Goal: Check status: Check status

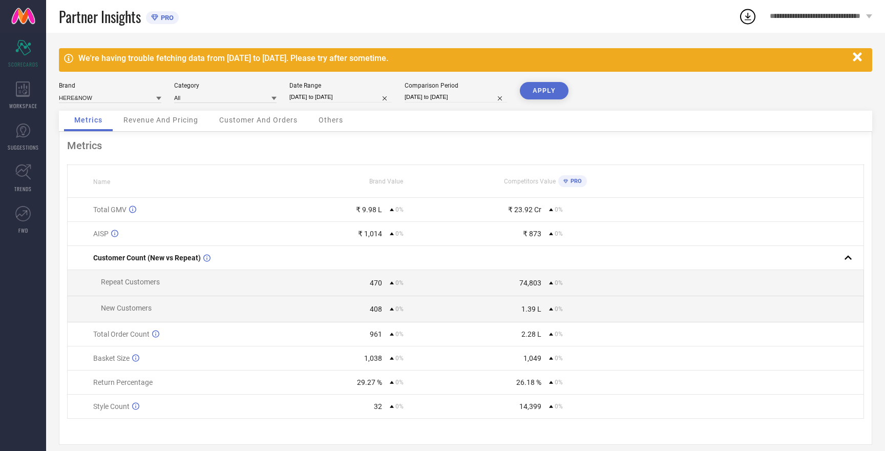
select select "7"
select select "2025"
select select "8"
select select "2025"
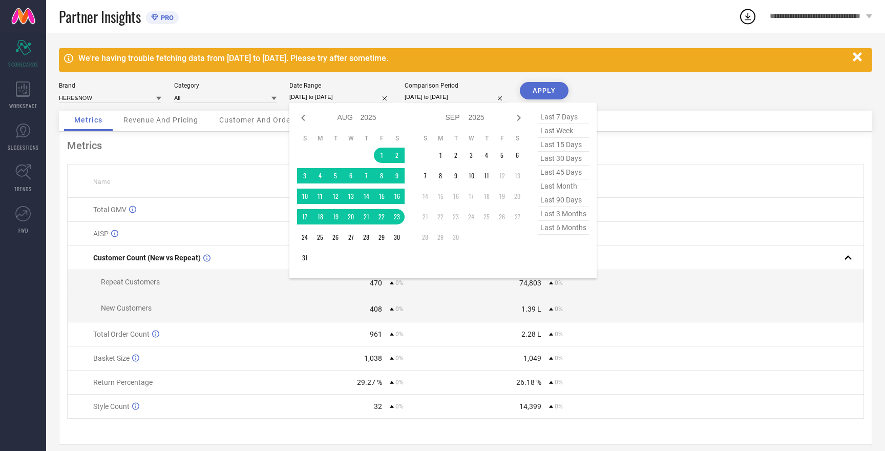
click at [336, 98] on input "[DATE] to [DATE]" at bounding box center [340, 97] width 102 height 11
click at [306, 258] on td "31" at bounding box center [304, 257] width 15 height 15
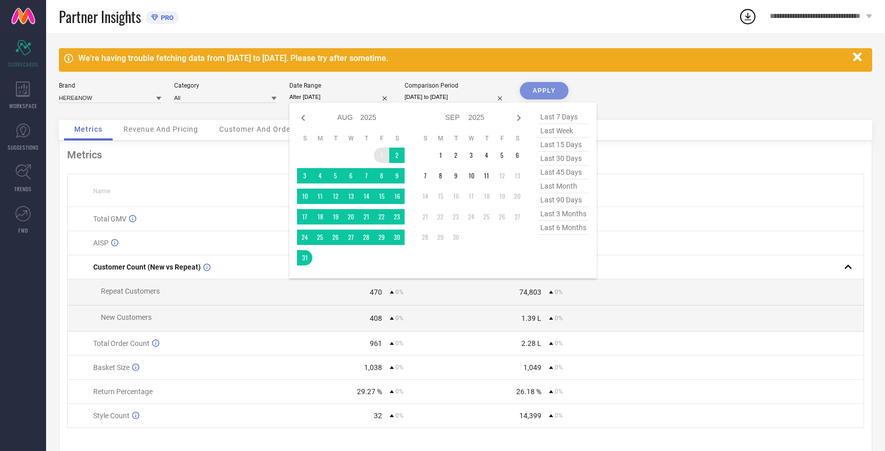
type input "[DATE] to [DATE]"
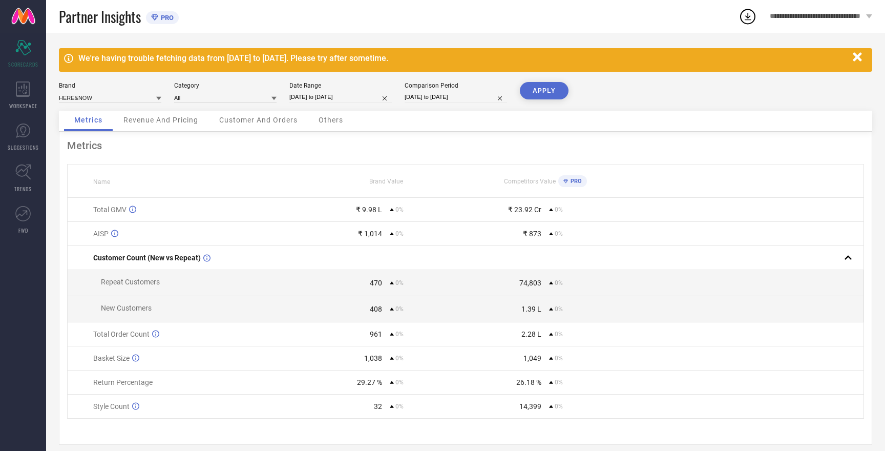
select select "7"
select select "2025"
select select "8"
select select "2025"
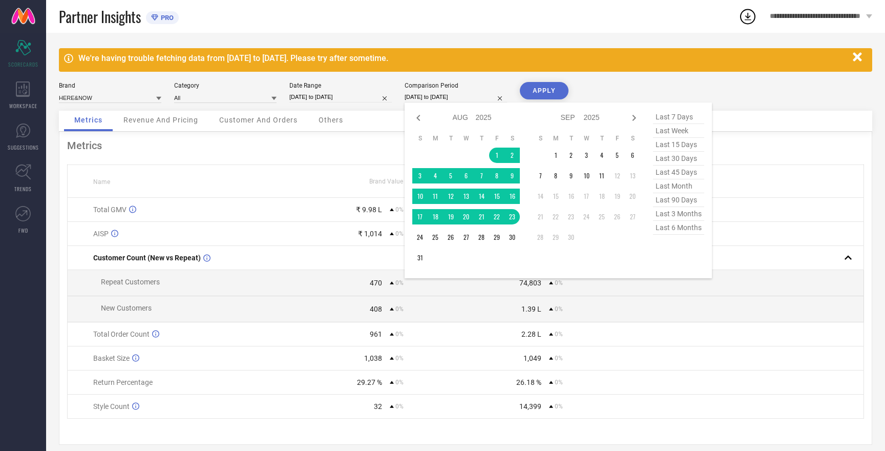
click at [428, 97] on input "[DATE] to [DATE]" at bounding box center [456, 97] width 102 height 11
click at [421, 257] on td "31" at bounding box center [419, 257] width 15 height 15
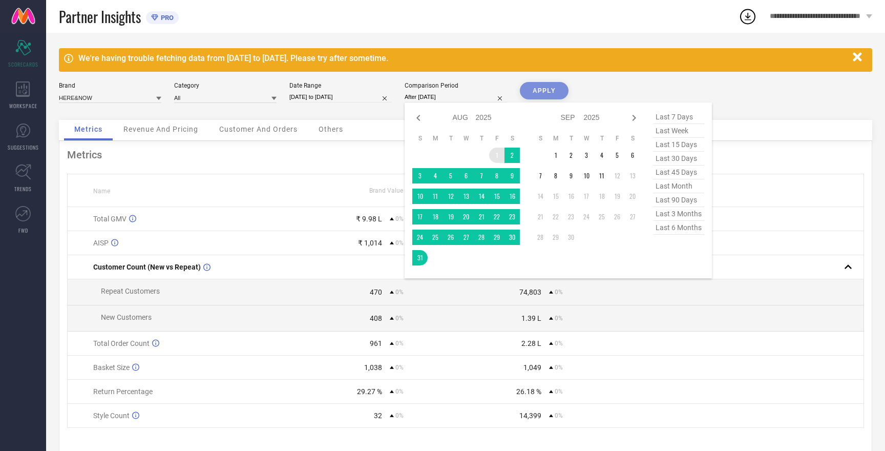
type input "[DATE] to [DATE]"
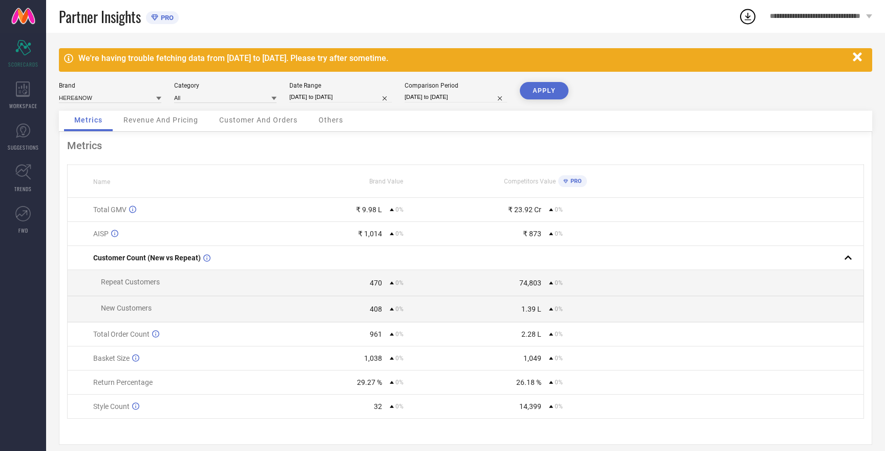
click at [541, 92] on button "APPLY" at bounding box center [544, 90] width 49 height 17
click at [84, 96] on input at bounding box center [110, 97] width 102 height 11
click at [81, 97] on input at bounding box center [110, 97] width 102 height 11
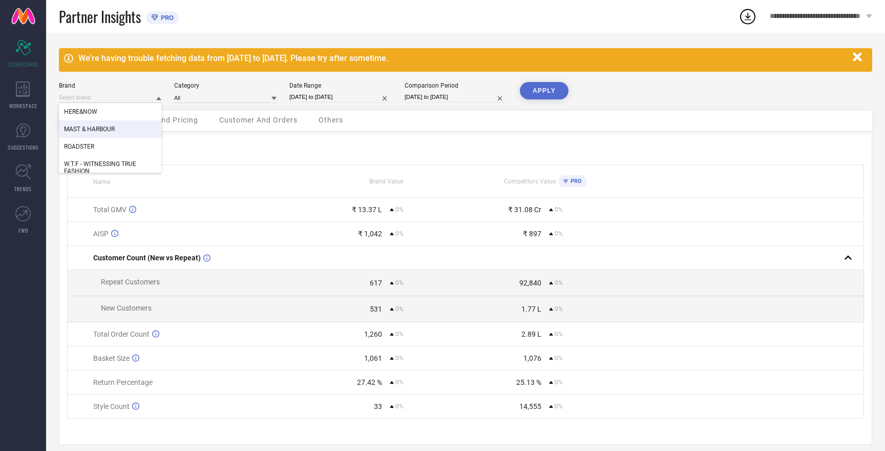
click at [90, 131] on span "MAST & HARBOUR" at bounding box center [89, 129] width 51 height 7
type input "All"
click at [553, 94] on button "APPLY" at bounding box center [544, 90] width 49 height 17
click at [100, 95] on input at bounding box center [110, 97] width 102 height 11
click at [90, 145] on span "ROADSTER" at bounding box center [79, 146] width 30 height 7
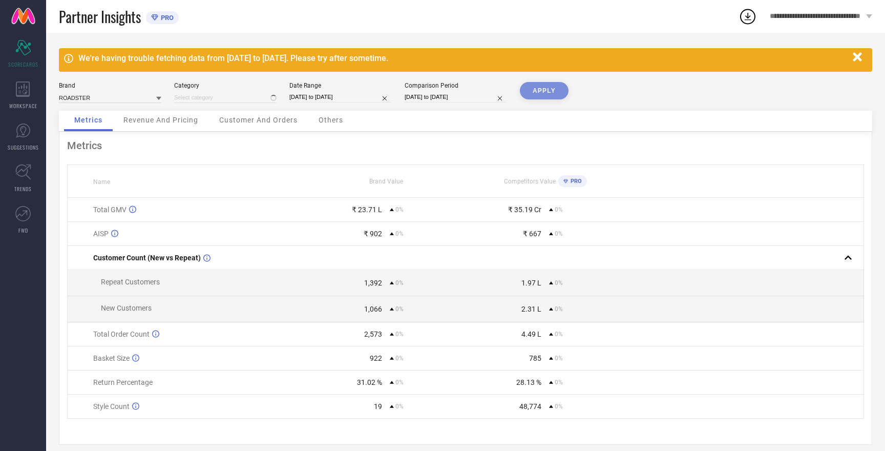
type input "All"
click at [538, 92] on button "APPLY" at bounding box center [544, 90] width 49 height 17
click at [80, 100] on input at bounding box center [110, 97] width 102 height 11
click at [107, 163] on span "W.T.F - WITNESSING TRUE FASHION" at bounding box center [110, 167] width 92 height 14
type input "All"
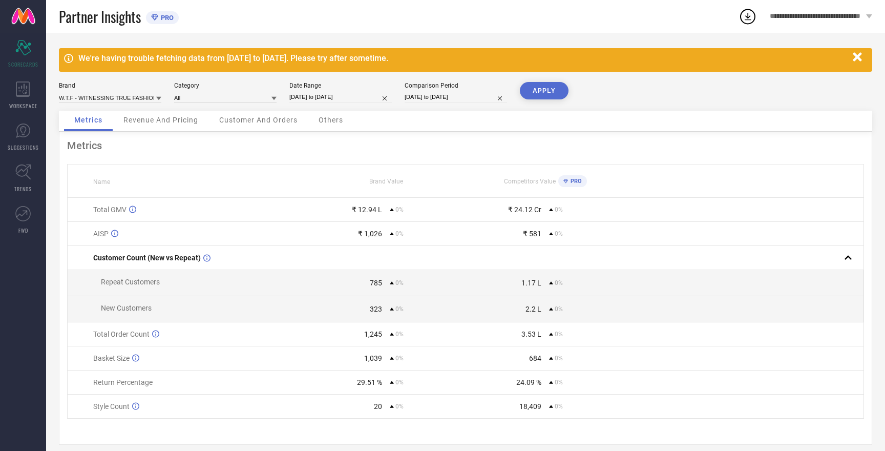
click at [545, 93] on button "APPLY" at bounding box center [544, 90] width 49 height 17
click at [857, 54] on icon "button" at bounding box center [857, 57] width 13 height 13
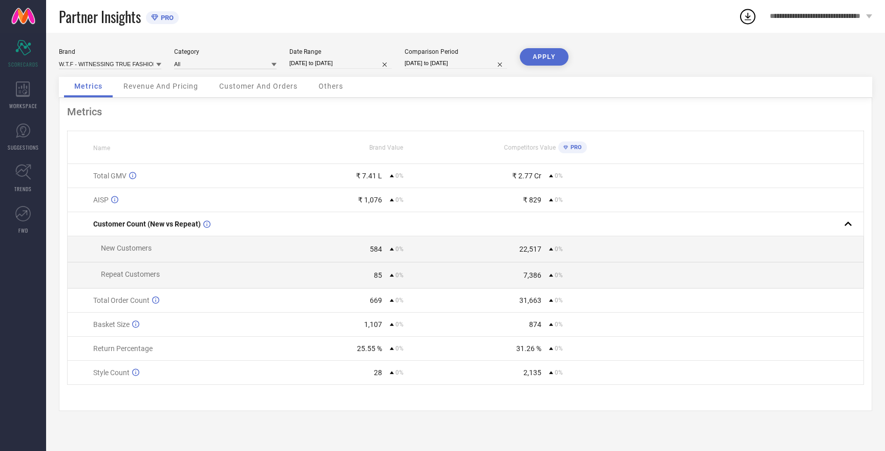
click at [548, 62] on button "APPLY" at bounding box center [544, 56] width 49 height 17
click at [108, 63] on input at bounding box center [110, 63] width 102 height 11
click at [95, 102] on span "HERE&NOW" at bounding box center [80, 102] width 33 height 7
type input "All"
click at [531, 57] on button "APPLY" at bounding box center [544, 56] width 49 height 17
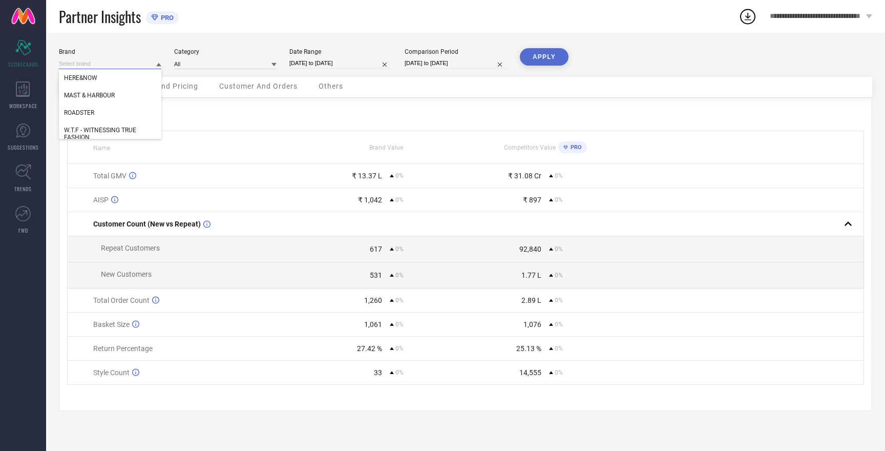
click at [81, 65] on input at bounding box center [110, 63] width 102 height 11
click at [91, 95] on span "MAST & HARBOUR" at bounding box center [89, 95] width 51 height 7
type input "All"
click at [539, 56] on button "APPLY" at bounding box center [544, 56] width 49 height 17
click at [83, 62] on input at bounding box center [110, 63] width 102 height 11
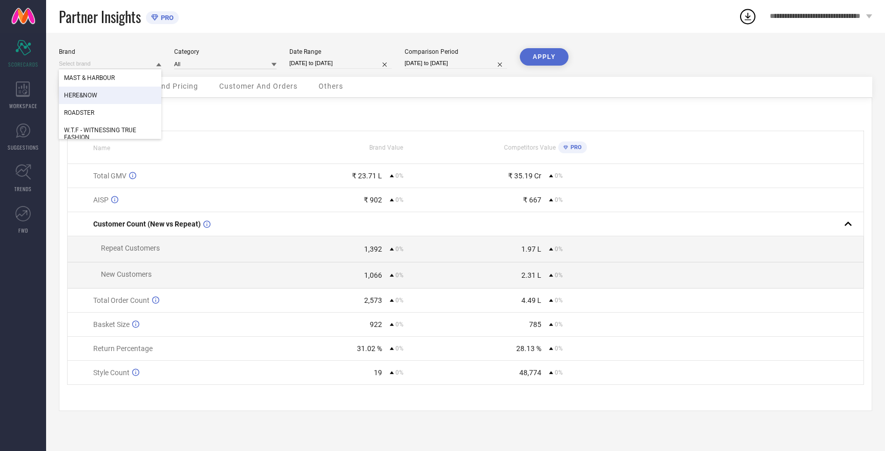
click at [87, 95] on span "HERE&NOW" at bounding box center [80, 95] width 33 height 7
type input "All"
click at [538, 65] on button "APPLY" at bounding box center [544, 56] width 49 height 17
click at [78, 62] on input at bounding box center [110, 63] width 102 height 11
click at [86, 113] on span "ROADSTER" at bounding box center [79, 112] width 30 height 7
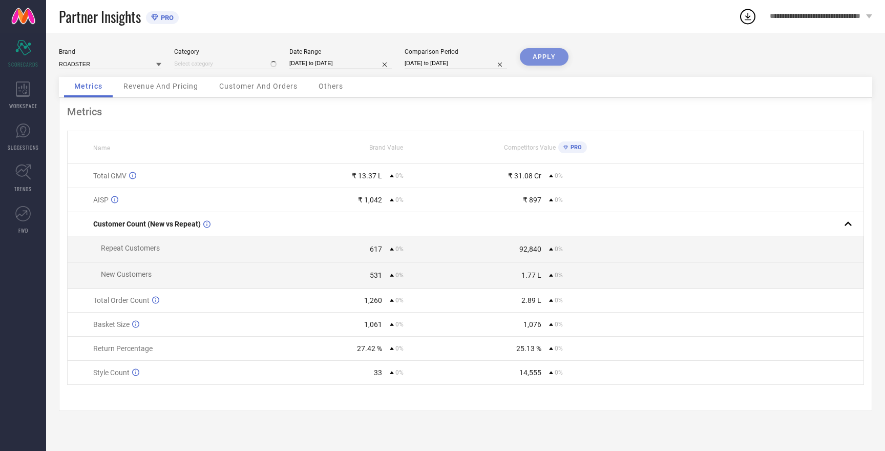
type input "All"
click at [543, 56] on button "APPLY" at bounding box center [544, 56] width 49 height 17
select select "7"
select select "2025"
select select "8"
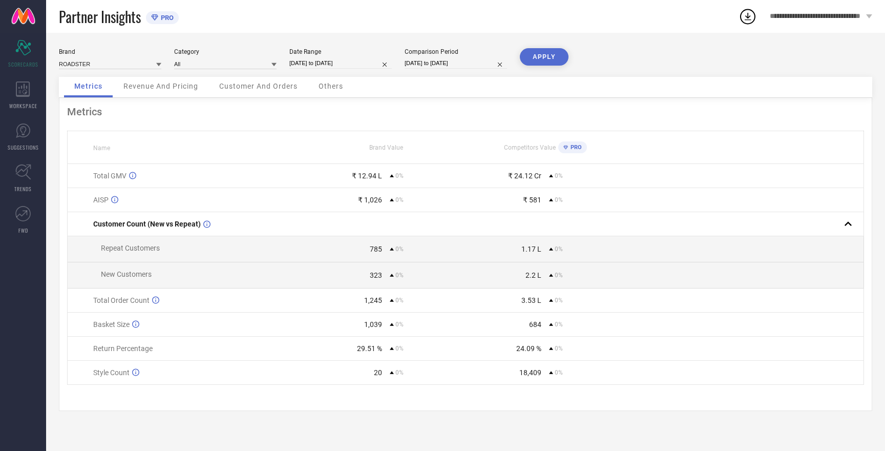
select select "2025"
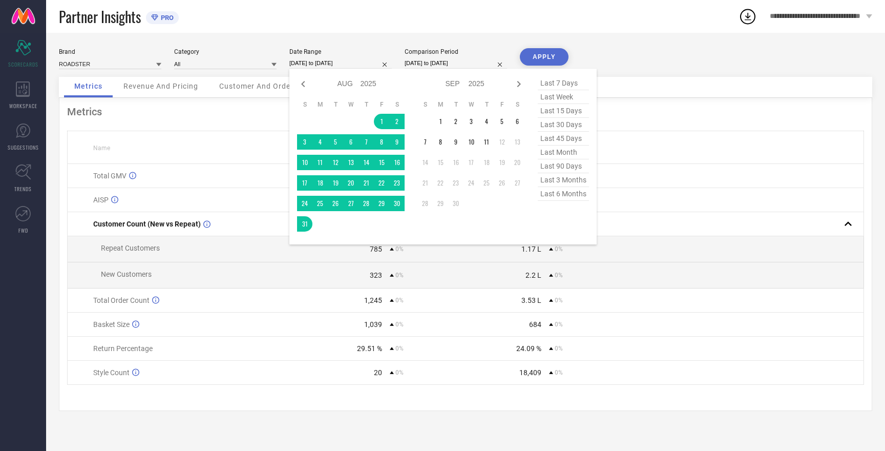
click at [319, 63] on input "[DATE] to [DATE]" at bounding box center [340, 63] width 102 height 11
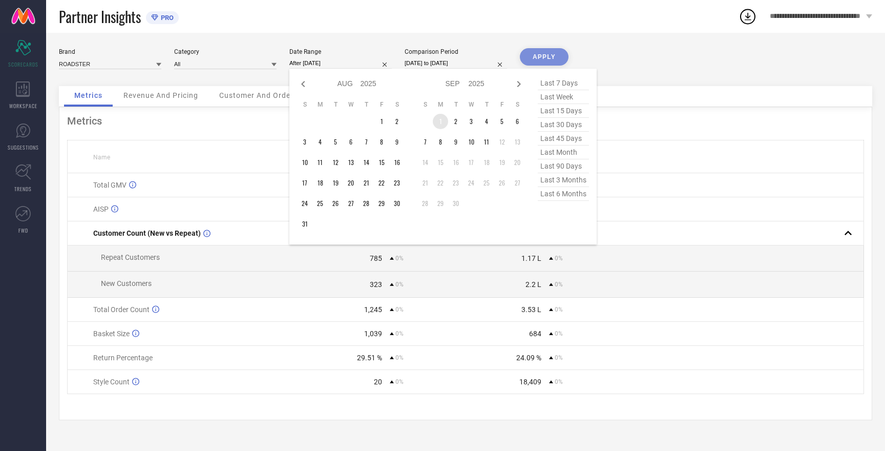
click at [441, 119] on td "1" at bounding box center [440, 121] width 15 height 15
type input "[DATE] to [DATE]"
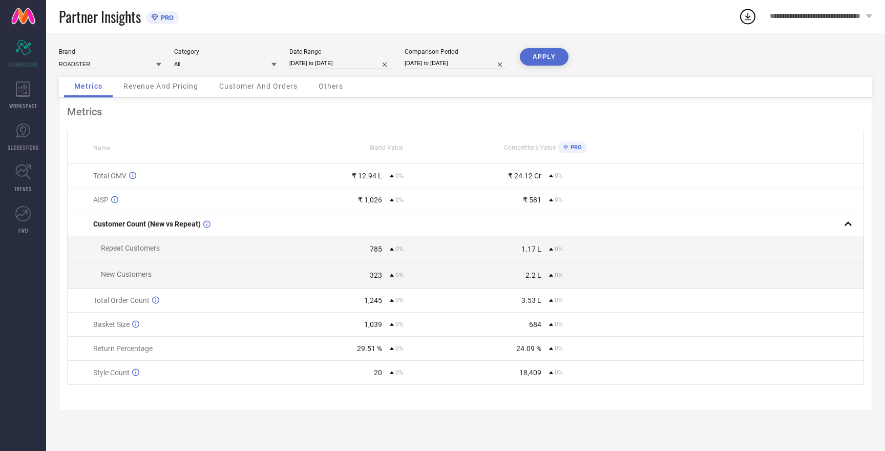
select select "8"
select select "2025"
select select "9"
select select "2025"
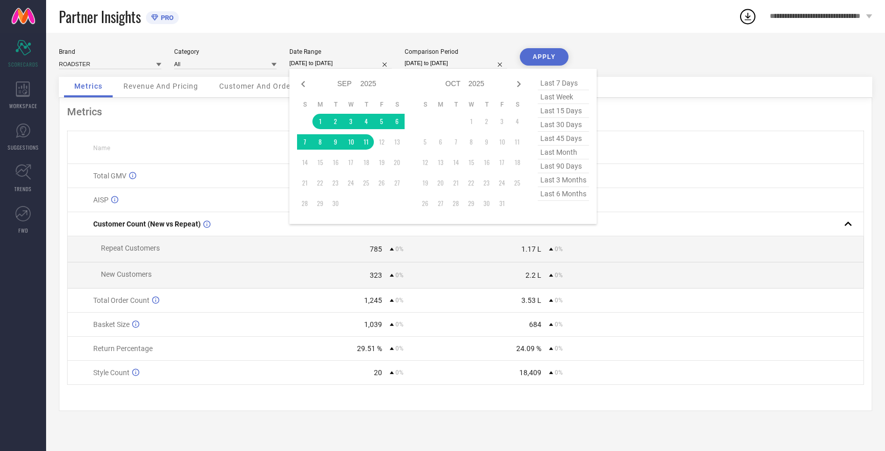
click at [337, 61] on input "[DATE] to [DATE]" at bounding box center [340, 63] width 102 height 11
select select "7"
select select "2025"
select select "8"
select select "2025"
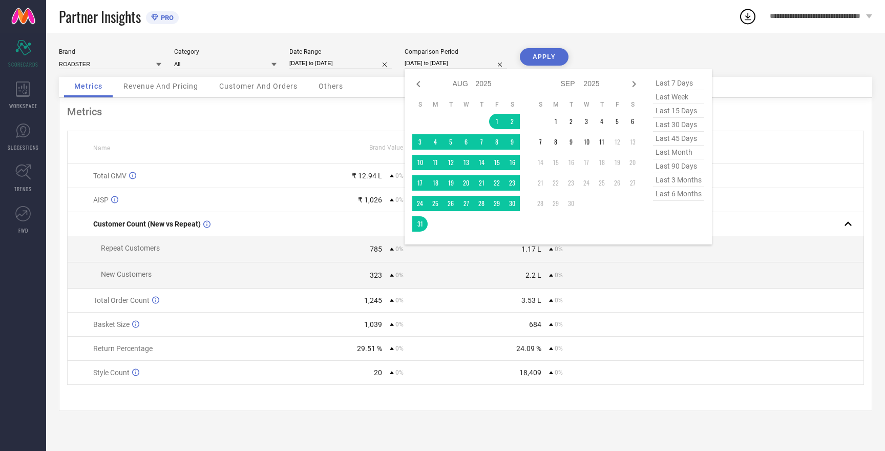
click at [447, 62] on input "[DATE] to [DATE]" at bounding box center [456, 63] width 102 height 11
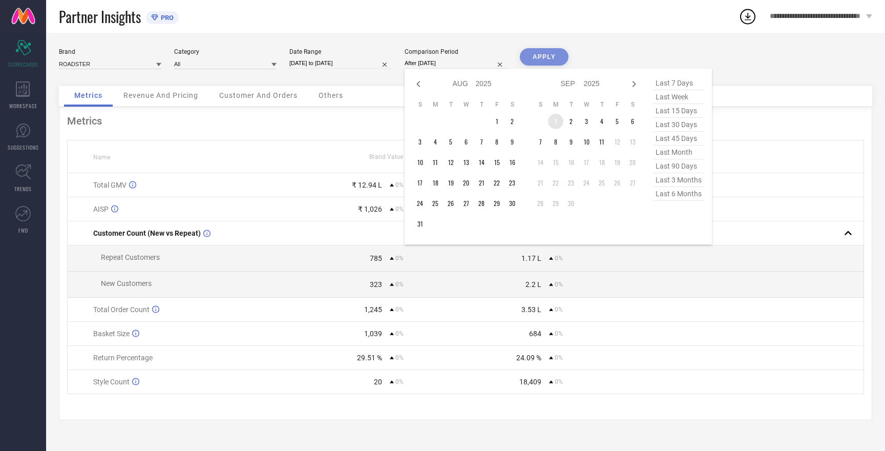
click at [556, 117] on td "1" at bounding box center [555, 121] width 15 height 15
type input "[DATE] to [DATE]"
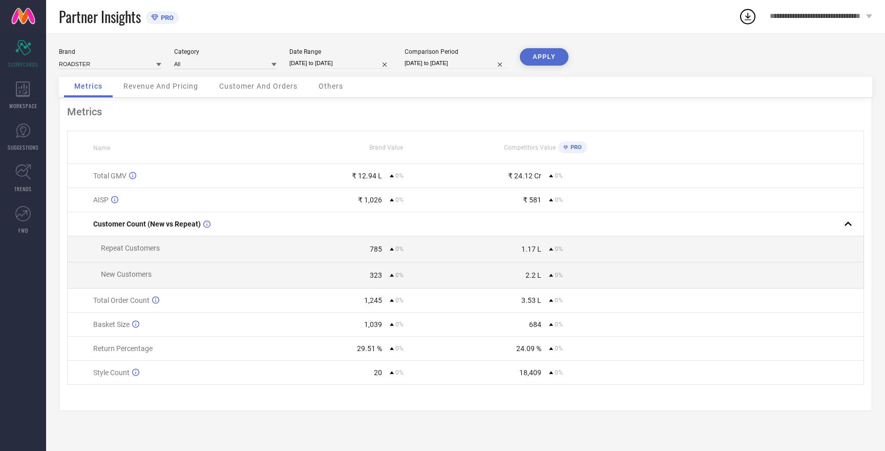
click at [545, 58] on button "APPLY" at bounding box center [544, 56] width 49 height 17
click at [545, 56] on button "APPLY" at bounding box center [544, 56] width 49 height 17
select select "8"
select select "2025"
select select "9"
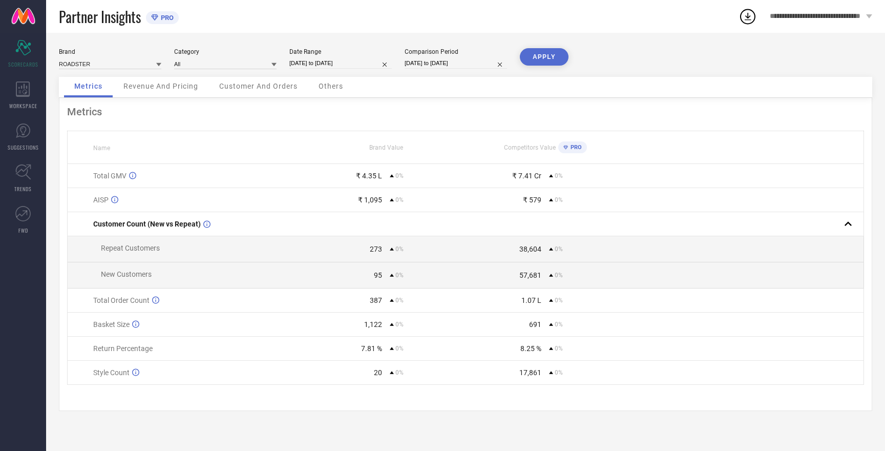
select select "2025"
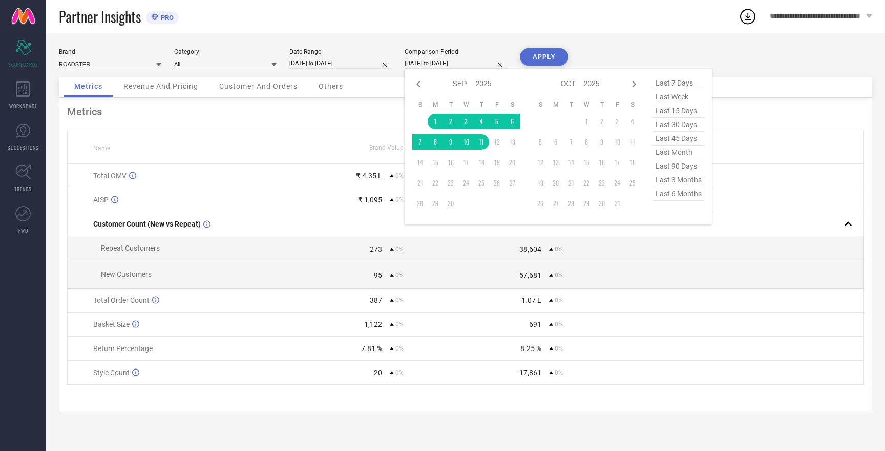
click at [441, 61] on input "[DATE] to [DATE]" at bounding box center [456, 63] width 102 height 11
click at [538, 19] on div "Partner Insights PRO" at bounding box center [399, 16] width 680 height 33
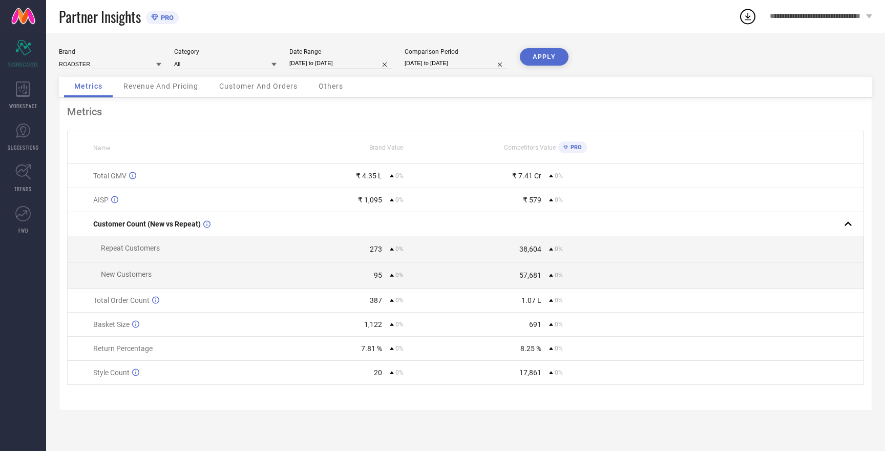
click at [545, 54] on button "APPLY" at bounding box center [544, 56] width 49 height 17
click at [104, 61] on input at bounding box center [110, 63] width 102 height 11
click at [110, 113] on span "MAST & HARBOUR" at bounding box center [89, 112] width 51 height 7
type input "All"
click at [543, 55] on button "APPLY" at bounding box center [544, 56] width 49 height 17
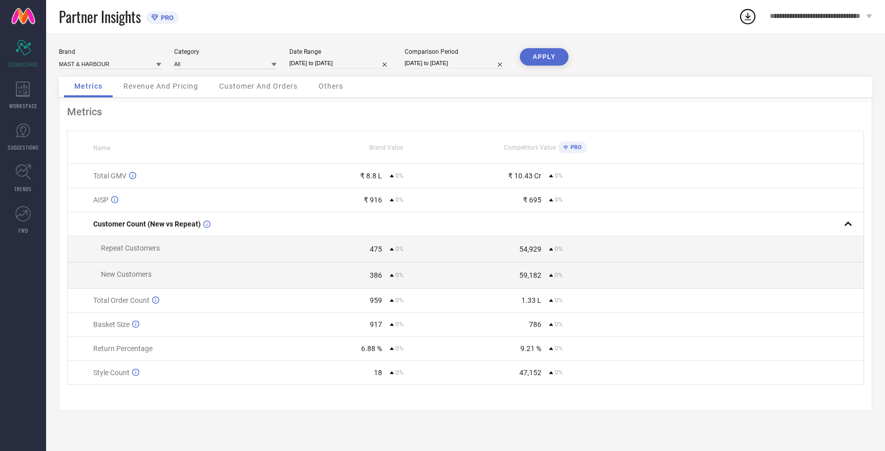
click at [543, 55] on button "APPLY" at bounding box center [544, 56] width 49 height 17
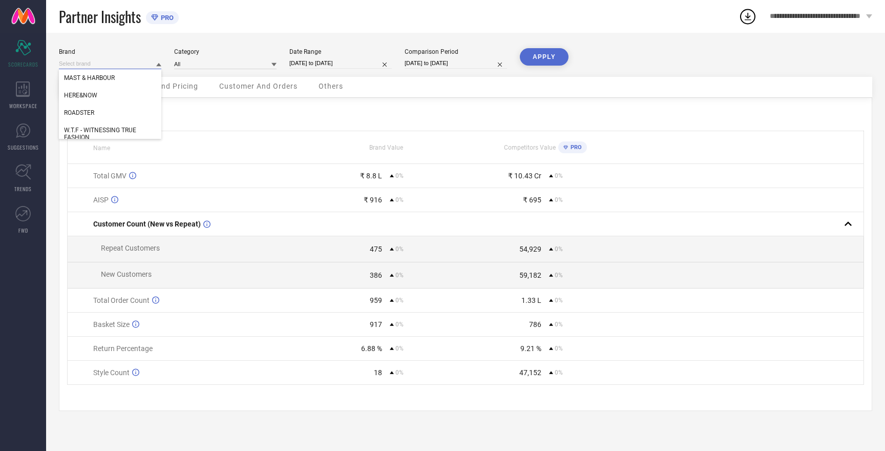
click at [102, 65] on input at bounding box center [110, 63] width 102 height 11
click at [93, 91] on div "HERE&NOW" at bounding box center [110, 95] width 102 height 17
type input "All"
click at [539, 57] on button "APPLY" at bounding box center [544, 56] width 49 height 17
click at [90, 65] on input at bounding box center [110, 63] width 102 height 11
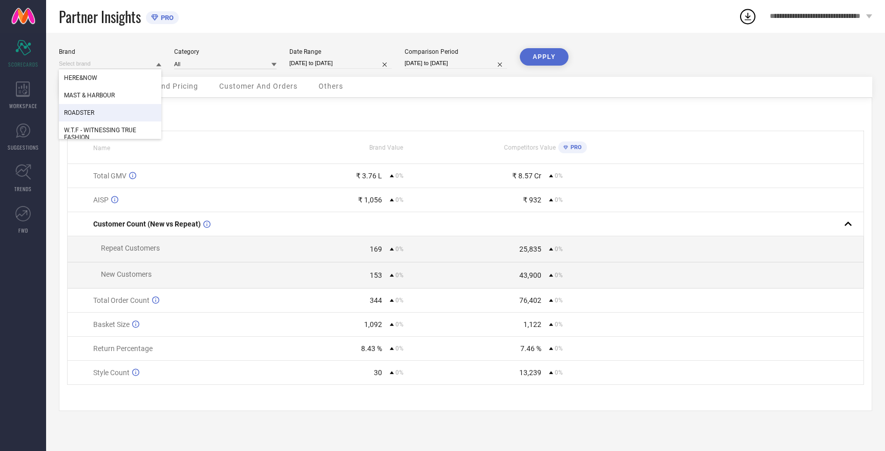
click at [88, 112] on span "ROADSTER" at bounding box center [79, 112] width 30 height 7
type input "All"
click at [547, 56] on button "APPLY" at bounding box center [544, 56] width 49 height 17
click at [73, 64] on input at bounding box center [110, 63] width 102 height 11
click at [90, 130] on span "W.T.F - WITNESSING TRUE FASHION" at bounding box center [110, 134] width 92 height 14
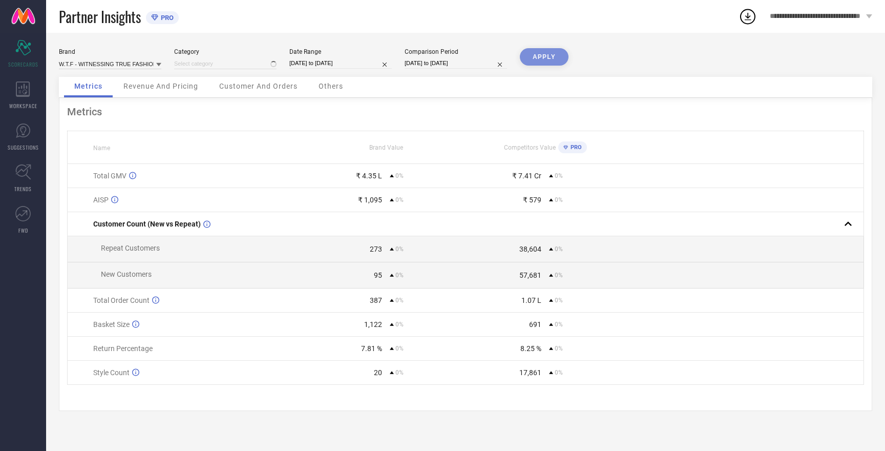
type input "All"
click at [568, 51] on div "Brand W.T.F - WITNESSING TRUE FASHION Category All Date Range [DATE] to [DATE] …" at bounding box center [465, 62] width 813 height 29
click at [541, 57] on button "APPLY" at bounding box center [544, 56] width 49 height 17
select select "8"
select select "2025"
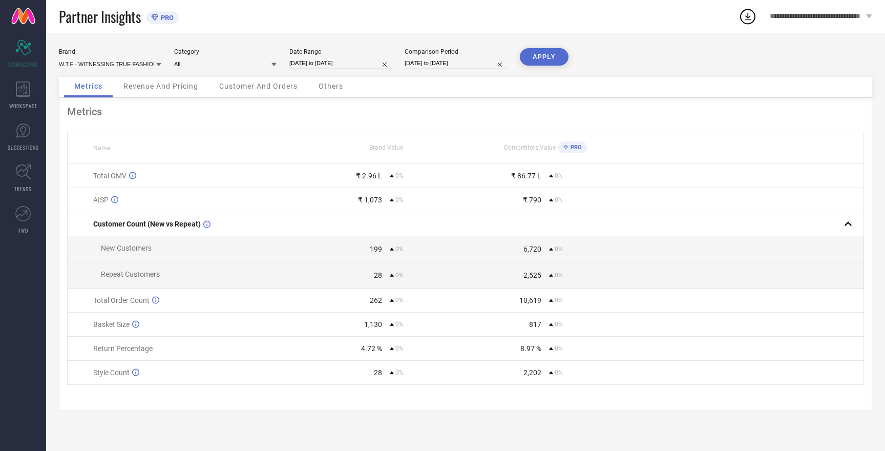
select select "9"
select select "2025"
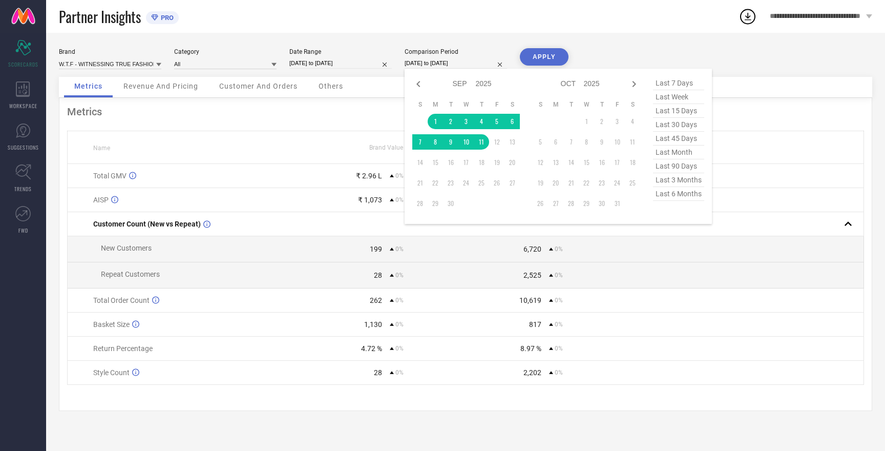
click at [440, 62] on input "[DATE] to [DATE]" at bounding box center [456, 63] width 102 height 11
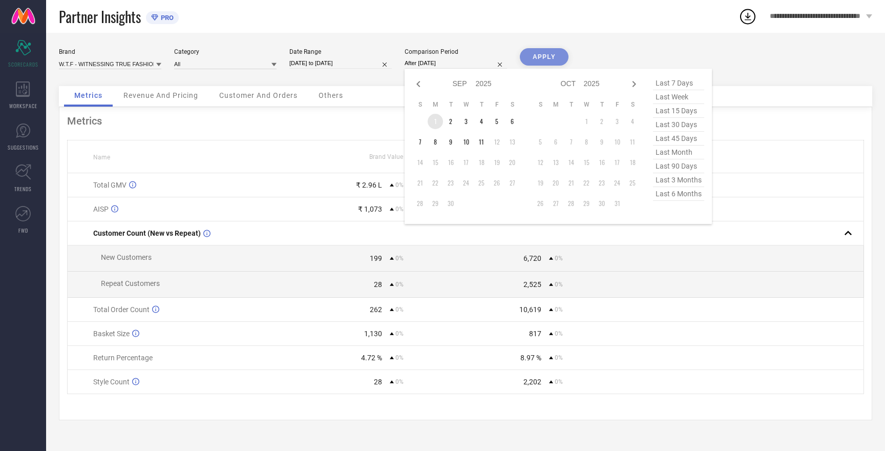
click at [436, 120] on td "1" at bounding box center [435, 121] width 15 height 15
type input "[DATE] to [DATE]"
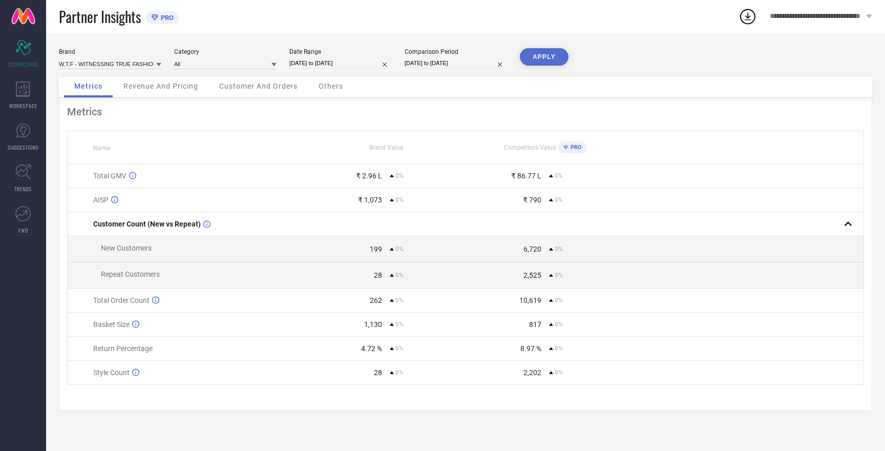
select select "8"
select select "2025"
select select "9"
select select "2025"
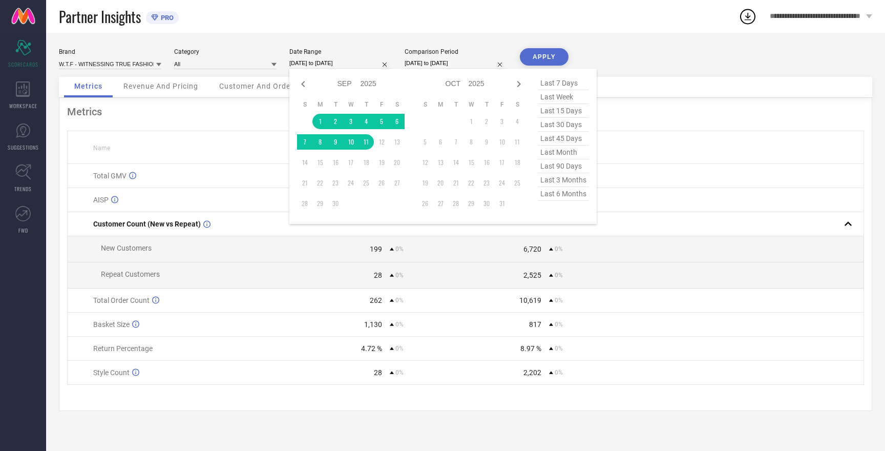
click at [339, 65] on input "[DATE] to [DATE]" at bounding box center [340, 63] width 102 height 11
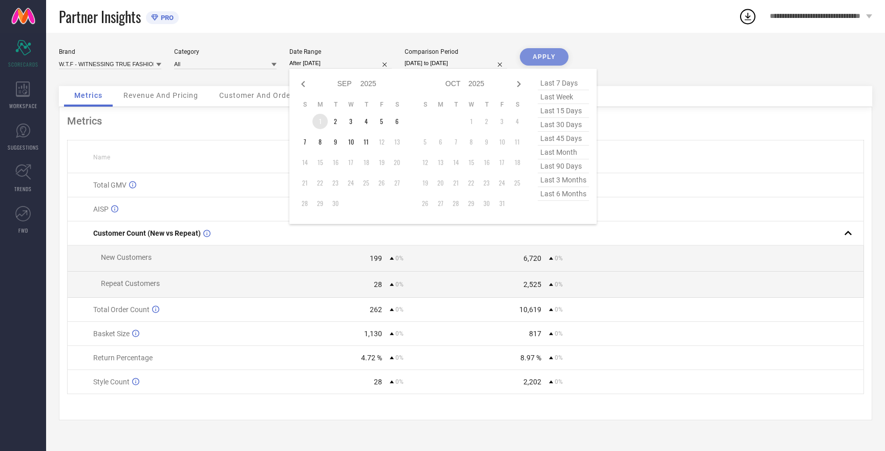
click at [321, 120] on td "1" at bounding box center [319, 121] width 15 height 15
type input "[DATE] to [DATE]"
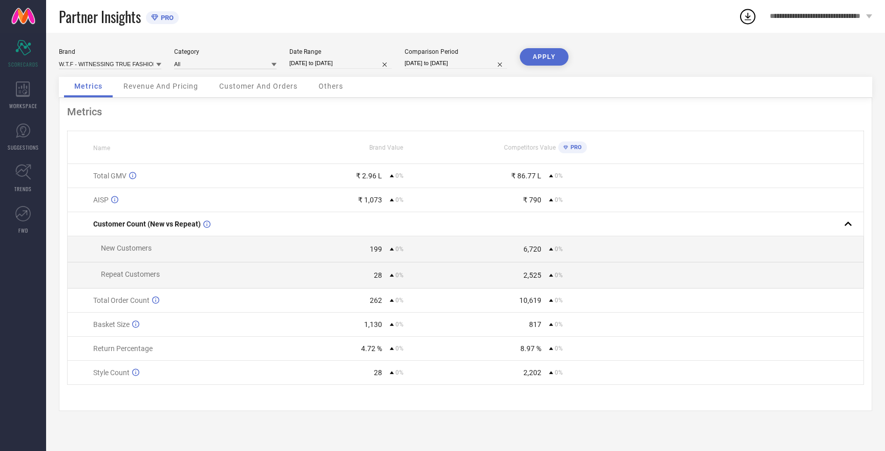
click at [553, 55] on button "APPLY" at bounding box center [544, 56] width 49 height 17
click at [86, 59] on input at bounding box center [110, 63] width 102 height 11
click at [92, 99] on span "HERE&NOW" at bounding box center [80, 102] width 33 height 7
type input "All"
click at [547, 49] on button "APPLY" at bounding box center [544, 56] width 49 height 17
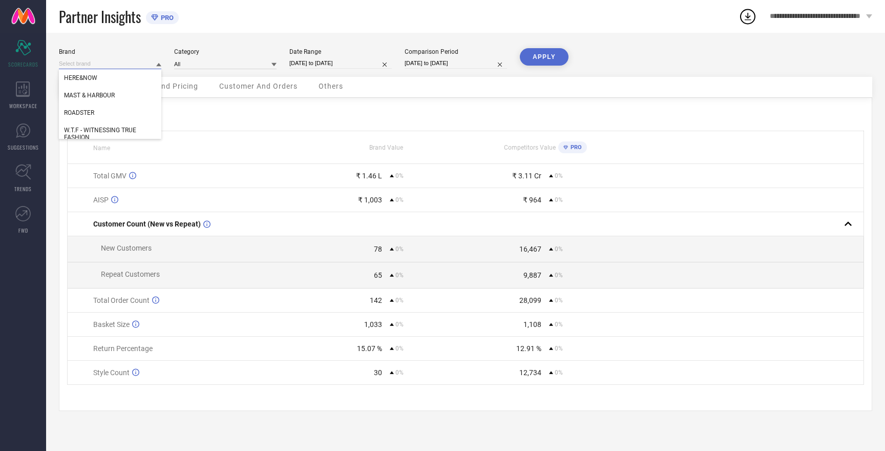
click at [83, 63] on input at bounding box center [110, 63] width 102 height 11
click at [94, 94] on span "MAST & HARBOUR" at bounding box center [89, 95] width 51 height 7
type input "All"
click at [539, 54] on button "APPLY" at bounding box center [544, 56] width 49 height 17
